Goal: Task Accomplishment & Management: Manage account settings

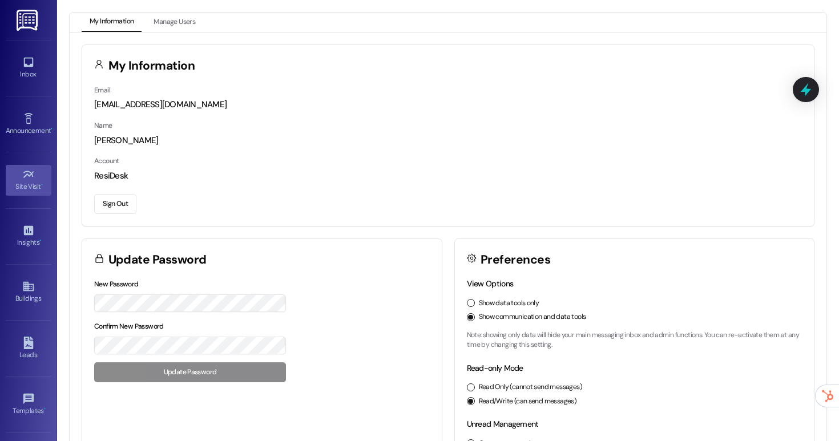
click at [27, 167] on link "Site Visit •" at bounding box center [29, 180] width 46 height 31
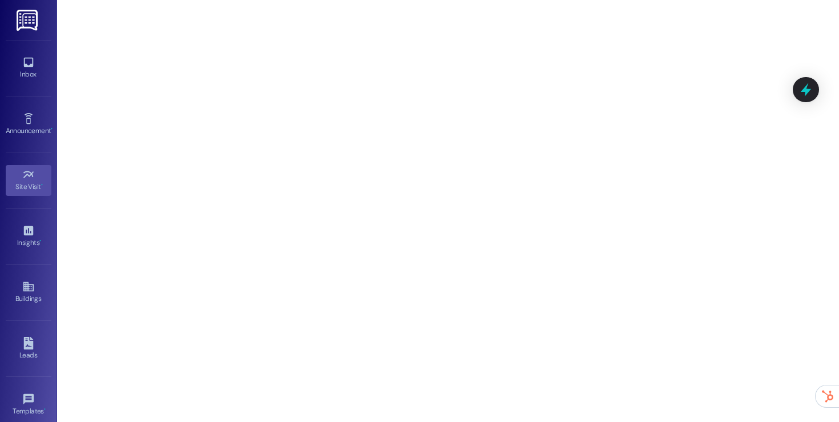
scroll to position [123, 0]
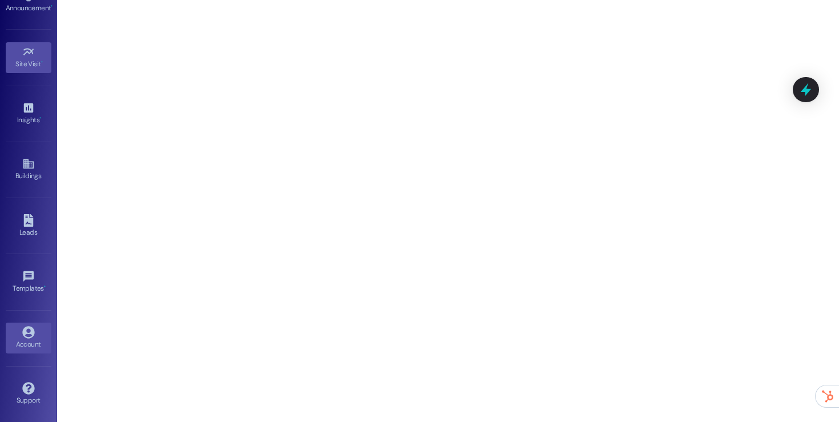
click at [23, 346] on div "Account" at bounding box center [28, 343] width 57 height 11
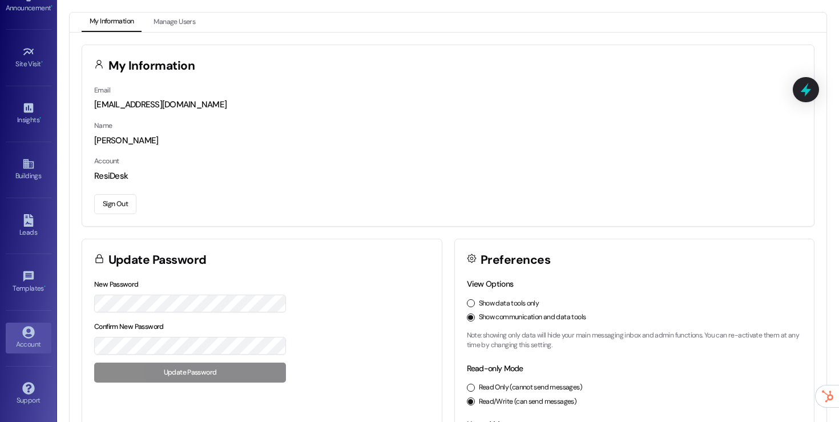
click at [108, 204] on button "Sign Out" at bounding box center [115, 204] width 42 height 20
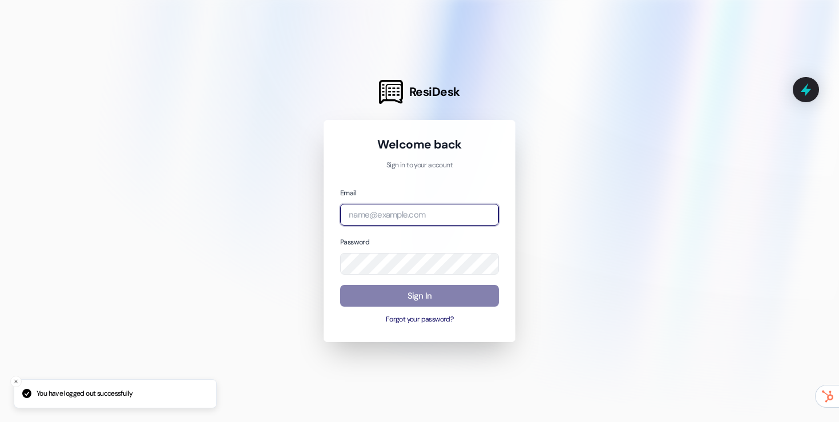
click at [379, 215] on input "email" at bounding box center [419, 215] width 159 height 22
type input "automated-surveys-assetliving@assetliving.com"
